Goal: Task Accomplishment & Management: Use online tool/utility

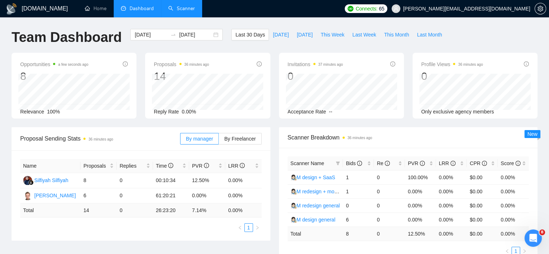
click at [177, 12] on link "Scanner" at bounding box center [181, 8] width 27 height 6
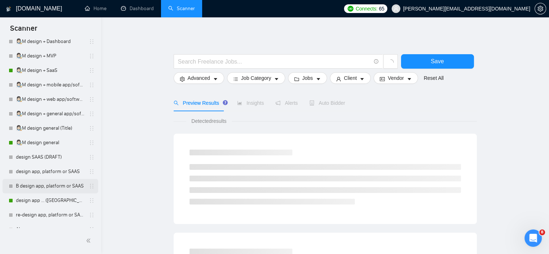
scroll to position [217, 0]
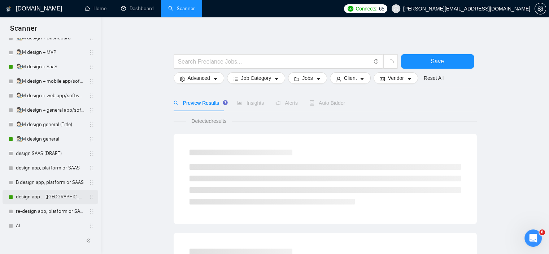
click at [65, 194] on link "design app ... ([GEOGRAPHIC_DATA])" at bounding box center [50, 197] width 69 height 14
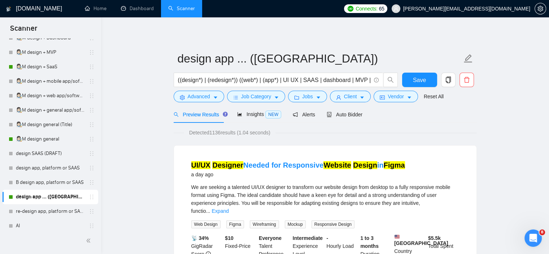
click at [93, 195] on div "design app ... ([GEOGRAPHIC_DATA])" at bounding box center [51, 197] width 96 height 14
click at [90, 194] on icon "holder" at bounding box center [92, 197] width 6 height 6
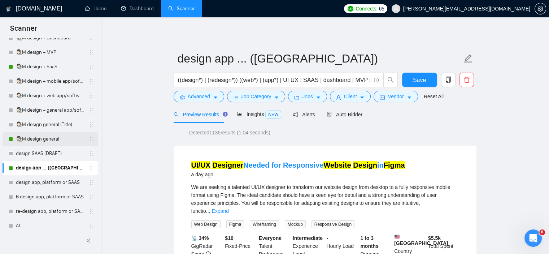
drag, startPoint x: 90, startPoint y: 158, endPoint x: 87, endPoint y: 144, distance: 15.0
click at [87, 144] on div "👩🏻‍🎨M redesign + AI 👩🏻‍🎨M redesign + FinTech 👩🏻‍🎨M redesign + Dashboard 👩🏻‍🎨M r…" at bounding box center [51, 102] width 96 height 491
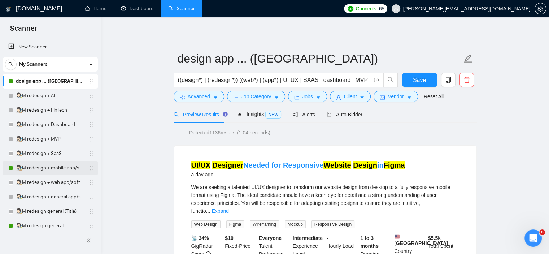
click at [61, 168] on link "👩🏻‍🎨M redesign + mobile app/software/platforam" at bounding box center [50, 168] width 69 height 14
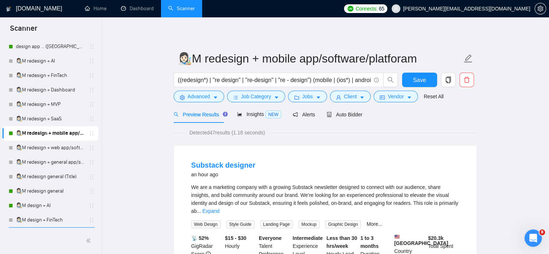
scroll to position [36, 0]
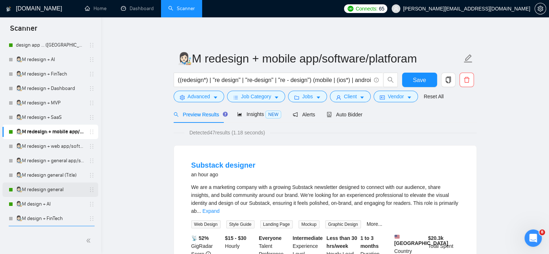
click at [56, 192] on link "👩🏻‍🎨M redesign general" at bounding box center [50, 189] width 69 height 14
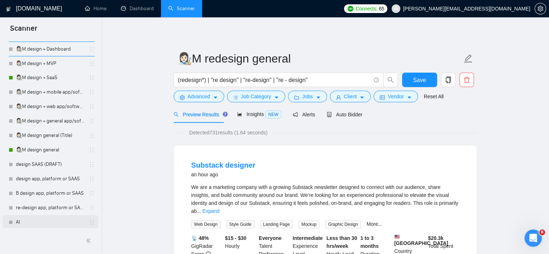
scroll to position [253, 0]
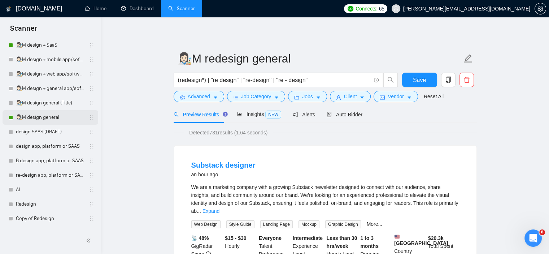
click at [54, 115] on link "👩🏻‍🎨M design general" at bounding box center [50, 117] width 69 height 14
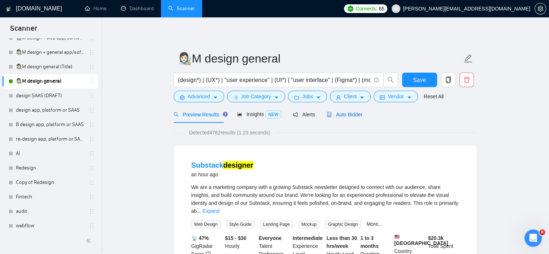
click at [347, 112] on span "Auto Bidder" at bounding box center [345, 115] width 36 height 6
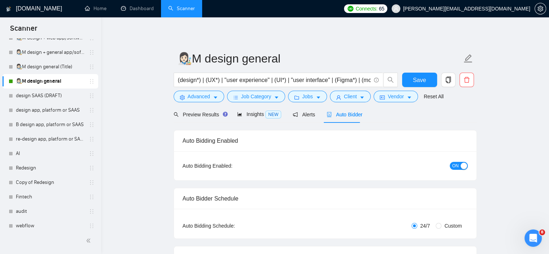
click at [457, 166] on span "ON" at bounding box center [455, 166] width 6 height 8
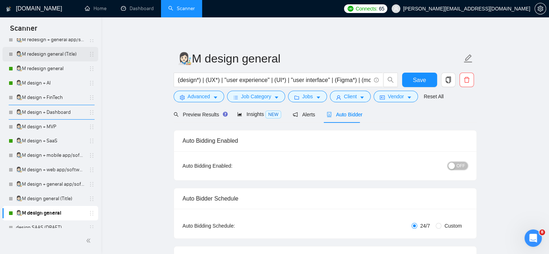
scroll to position [72, 0]
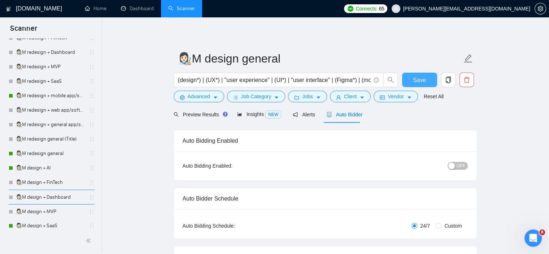
drag, startPoint x: 423, startPoint y: 77, endPoint x: 172, endPoint y: 139, distance: 259.1
click at [423, 77] on span "Save" at bounding box center [419, 79] width 13 height 9
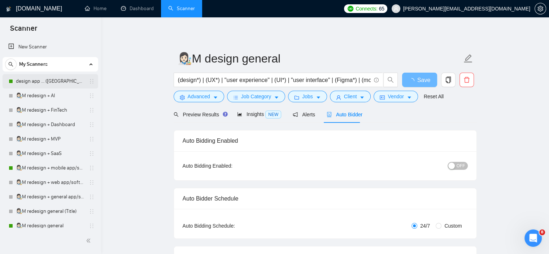
click at [59, 79] on link "design app ... ([GEOGRAPHIC_DATA])" at bounding box center [50, 81] width 69 height 14
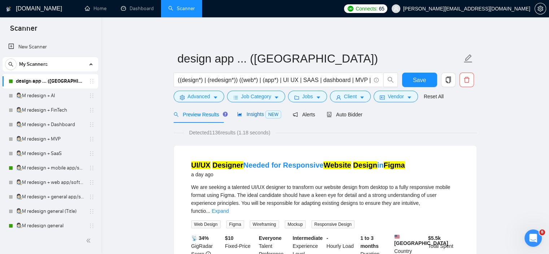
click at [266, 116] on span "NEW" at bounding box center [273, 114] width 16 height 8
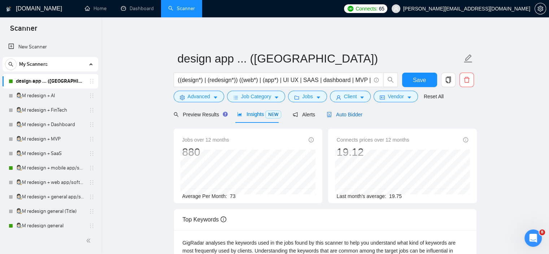
click at [340, 112] on span "Auto Bidder" at bounding box center [345, 115] width 36 height 6
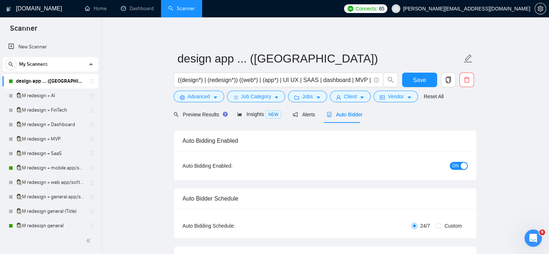
checkbox input "true"
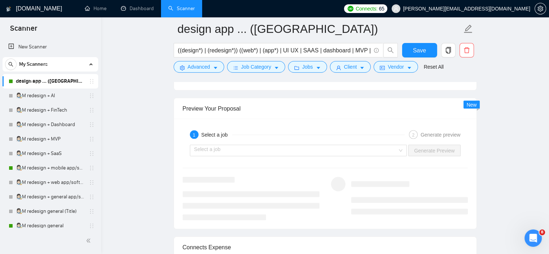
scroll to position [1363, 0]
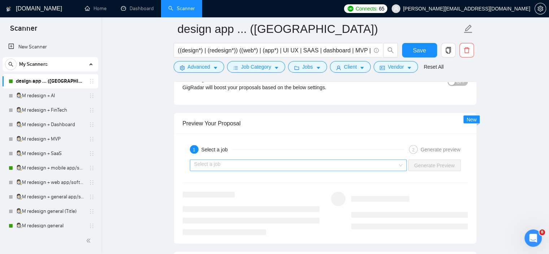
click at [397, 160] on input "search" at bounding box center [296, 165] width 204 height 11
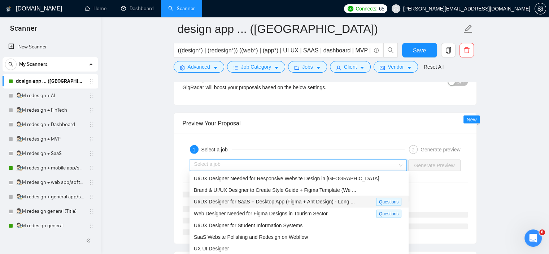
click at [346, 200] on span "UI/UX Designer for SaaS + Desktop App (Figma + Ant Design) - Long ..." at bounding box center [274, 201] width 161 height 6
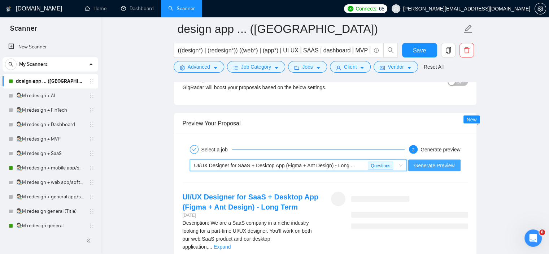
click at [435, 167] on span "Generate Preview" at bounding box center [434, 165] width 40 height 8
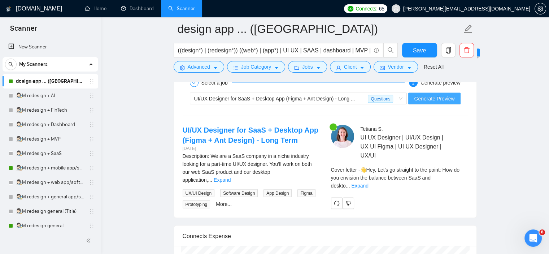
scroll to position [1435, 0]
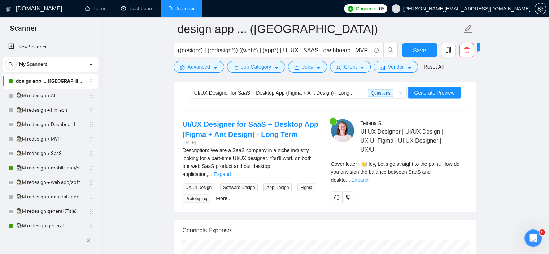
click at [368, 177] on link "Expand" at bounding box center [359, 180] width 17 height 6
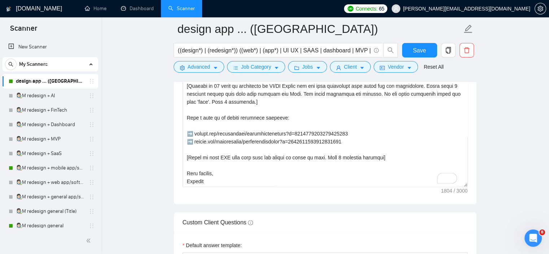
scroll to position [941, 0]
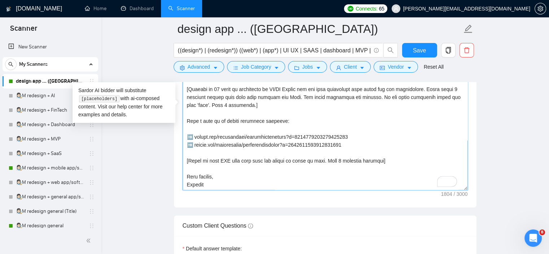
drag, startPoint x: 377, startPoint y: 159, endPoint x: 231, endPoint y: 161, distance: 145.5
click at [231, 161] on textarea "Cover letter template:" at bounding box center [325, 108] width 285 height 162
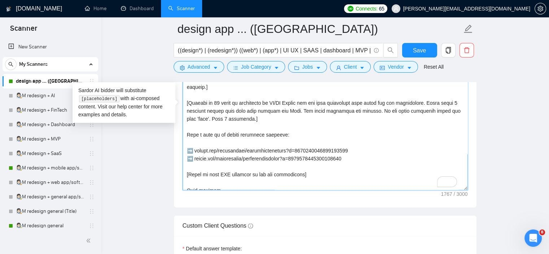
scroll to position [57, 0]
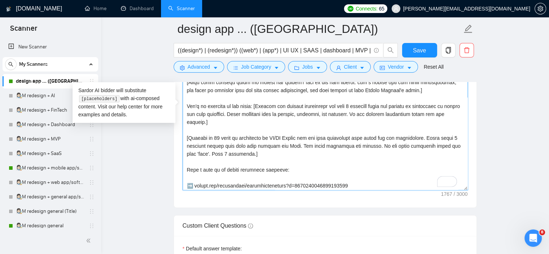
drag, startPoint x: 362, startPoint y: 145, endPoint x: 296, endPoint y: 146, distance: 66.1
click at [296, 146] on textarea "Cover letter template:" at bounding box center [325, 108] width 285 height 162
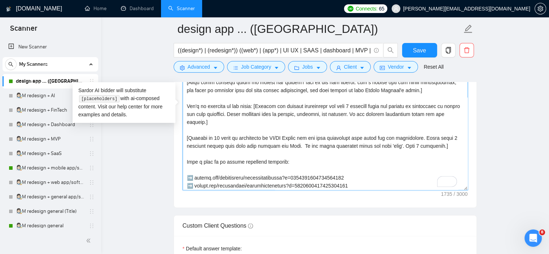
click at [188, 135] on textarea "Cover letter template:" at bounding box center [325, 108] width 285 height 162
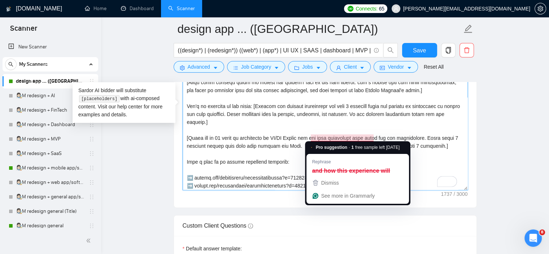
drag, startPoint x: 366, startPoint y: 140, endPoint x: 313, endPoint y: 135, distance: 53.3
click at [313, 135] on textarea "Cover letter template:" at bounding box center [325, 108] width 285 height 162
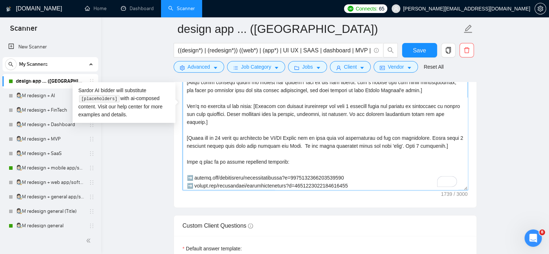
drag, startPoint x: 451, startPoint y: 145, endPoint x: 416, endPoint y: 145, distance: 35.7
click at [416, 145] on textarea "Cover letter template:" at bounding box center [325, 108] width 285 height 162
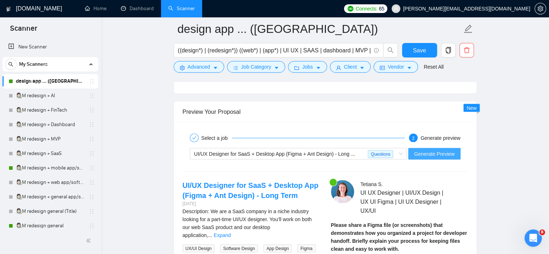
click at [442, 152] on span "Generate Preview" at bounding box center [434, 154] width 40 height 8
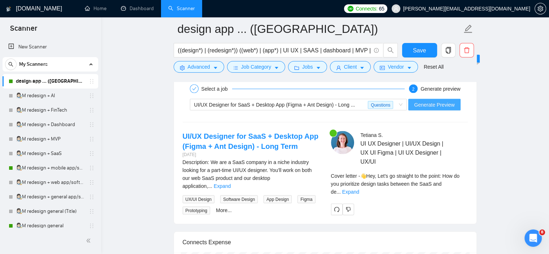
scroll to position [1438, 0]
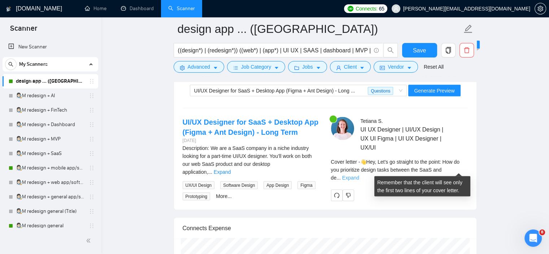
click at [359, 175] on link "Expand" at bounding box center [350, 178] width 17 height 6
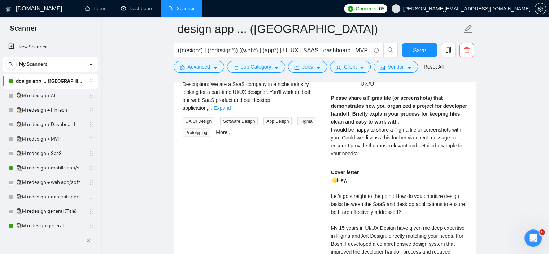
scroll to position [1457, 0]
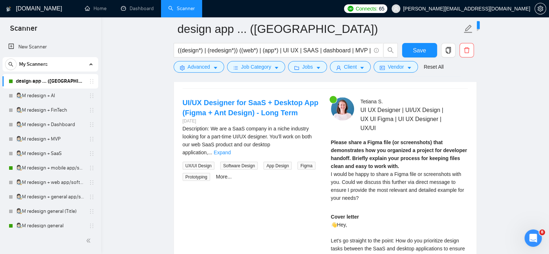
click at [323, 144] on div "UI/UX Designer for SaaS + Desktop App (Figma + Ant Design) - Long Term [DATE] D…" at bounding box center [251, 138] width 148 height 83
click at [231, 149] on link "Expand" at bounding box center [222, 152] width 17 height 6
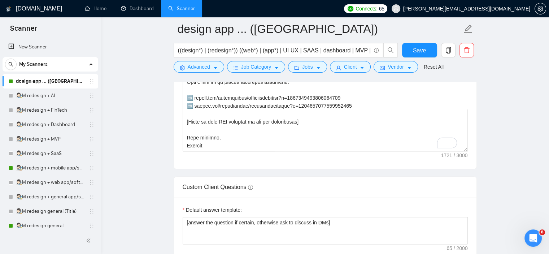
scroll to position [973, 0]
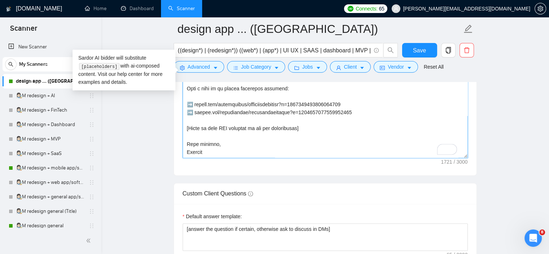
click at [299, 127] on textarea "Cover letter template:" at bounding box center [325, 76] width 285 height 162
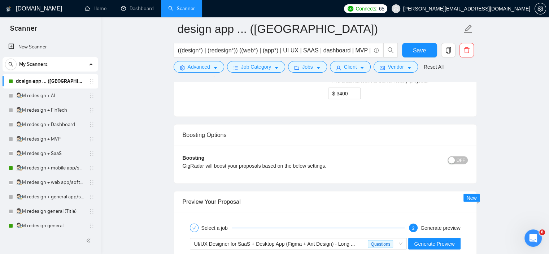
scroll to position [1339, 0]
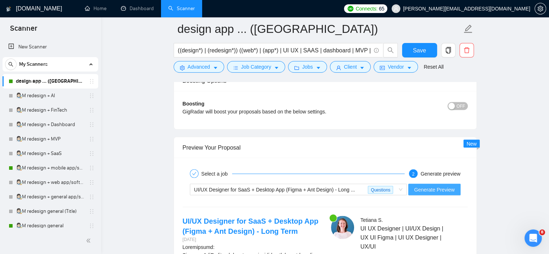
type textarea "👋Lor [ipsu dol sit ametco’a elits doei te inc utlabor etdo (magn "ALI", "ENI", …"
click at [435, 191] on span "Generate Preview" at bounding box center [434, 189] width 40 height 8
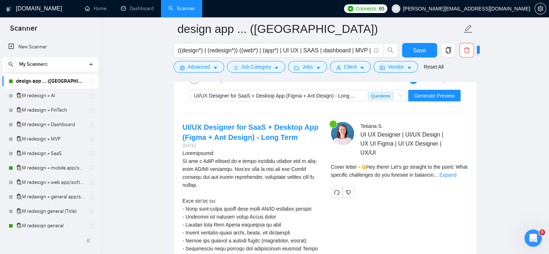
scroll to position [1423, 0]
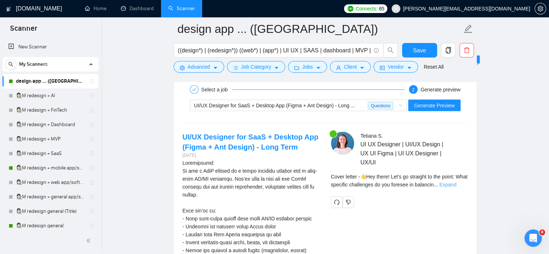
click at [456, 184] on link "Expand" at bounding box center [447, 185] width 17 height 6
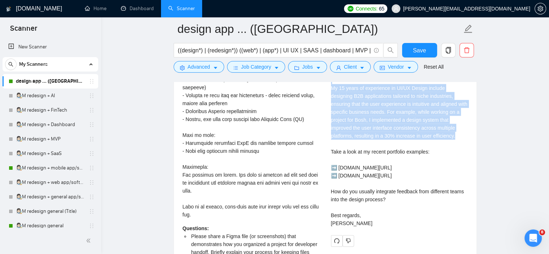
scroll to position [1643, 0]
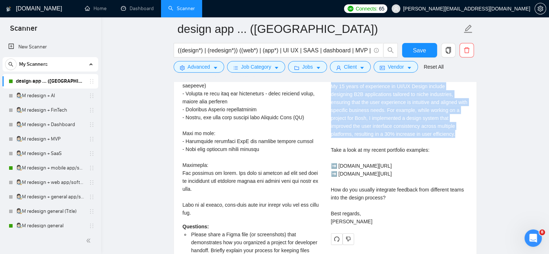
drag, startPoint x: 331, startPoint y: 109, endPoint x: 416, endPoint y: 224, distance: 142.3
click at [417, 225] on div "Cover letter 👋Hey there! Let's go straight to the point: What specific challeng…" at bounding box center [399, 126] width 137 height 199
copy div "👋Hey there! Let's go straight to the point: What specific challenges do you for…"
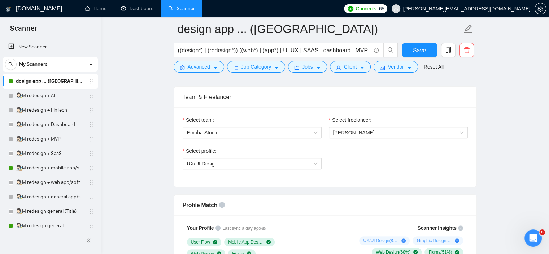
scroll to position [195, 0]
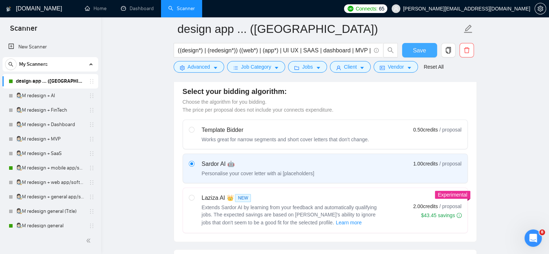
click at [426, 48] on button "Save" at bounding box center [419, 50] width 35 height 14
checkbox input "true"
